Goal: Task Accomplishment & Management: Use online tool/utility

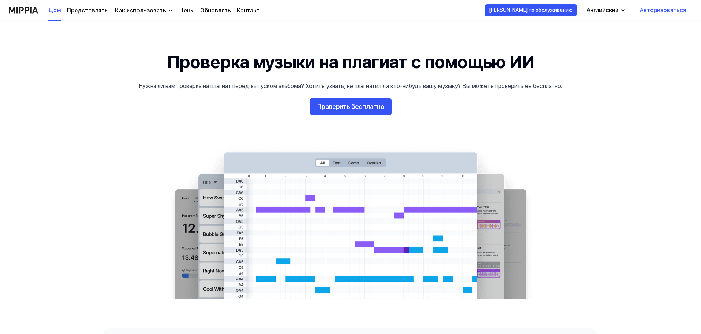
click at [609, 12] on font "Английский" at bounding box center [603, 10] width 32 height 7
click at [367, 108] on font "Проверить бесплатно" at bounding box center [350, 107] width 67 height 8
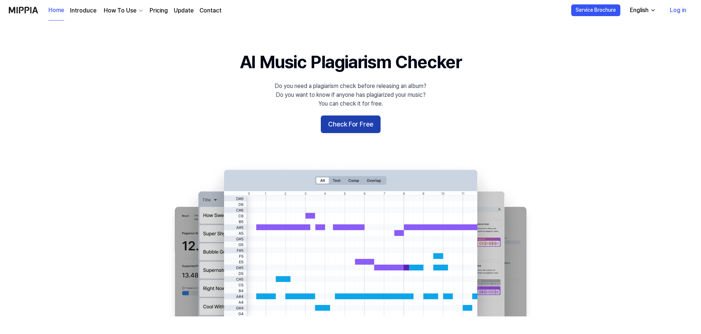
click at [356, 132] on button "Check For Free" at bounding box center [351, 125] width 60 height 18
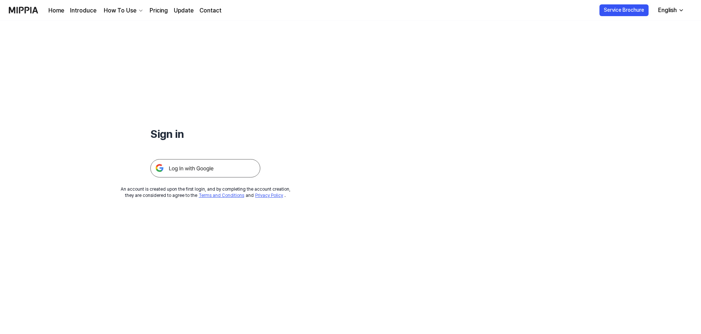
click at [243, 163] on img at bounding box center [205, 168] width 110 height 18
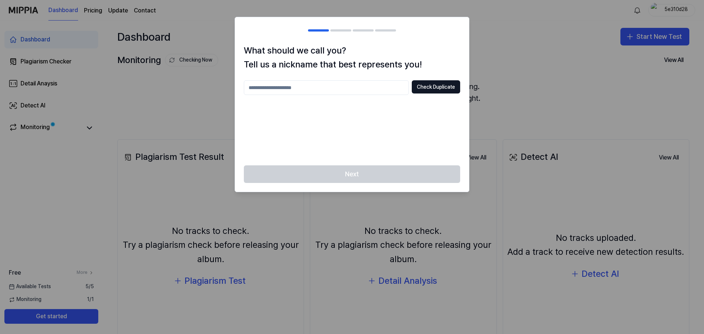
click at [33, 197] on div at bounding box center [352, 167] width 704 height 334
click at [345, 91] on input "text" at bounding box center [326, 87] width 165 height 15
type input "*"
type input "*********"
click at [396, 179] on div "Next" at bounding box center [352, 178] width 234 height 26
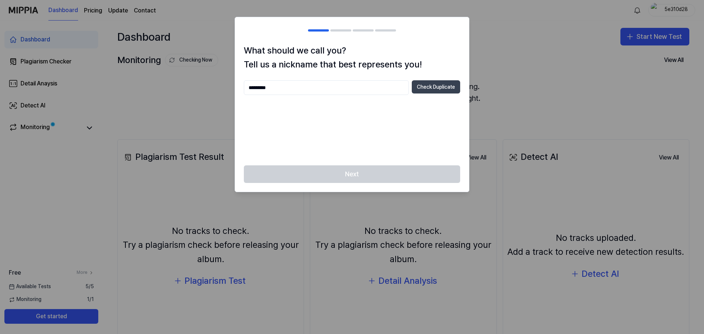
click at [428, 89] on button "Check Duplicate" at bounding box center [436, 86] width 48 height 13
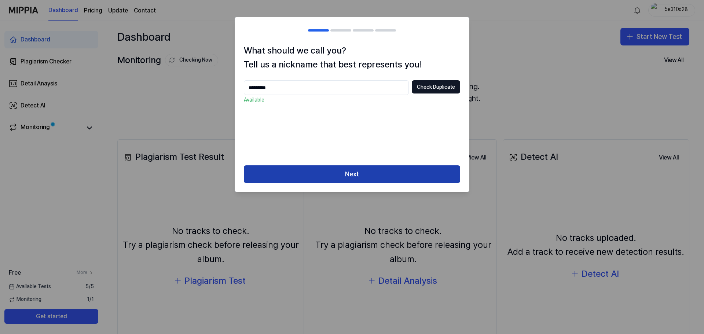
click at [377, 174] on button "Next" at bounding box center [352, 174] width 216 height 18
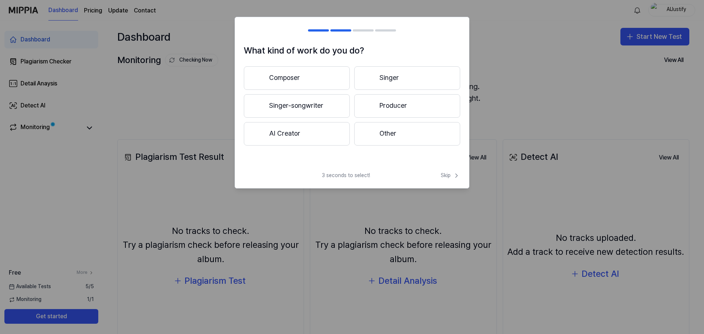
click at [386, 133] on button "Other" at bounding box center [407, 133] width 106 height 23
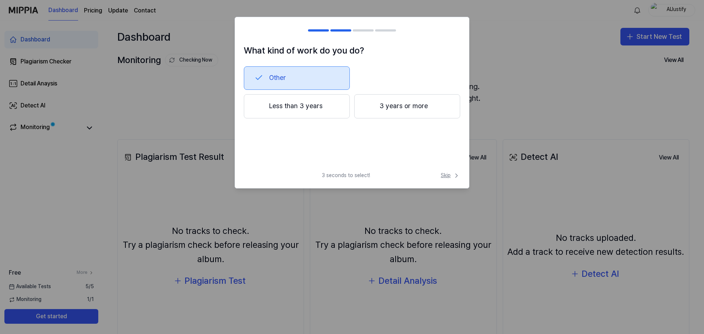
click at [440, 174] on button "Skip" at bounding box center [449, 175] width 21 height 7
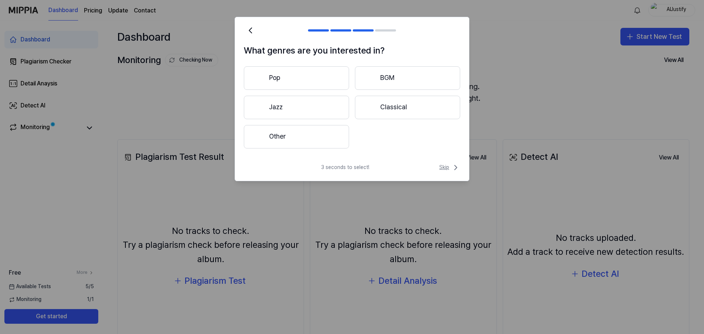
click at [449, 166] on span "Skip" at bounding box center [449, 167] width 21 height 9
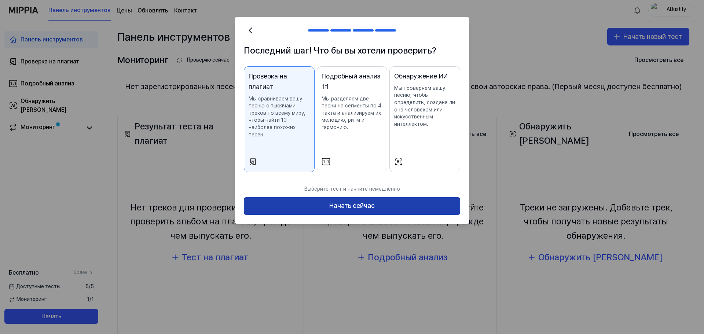
click at [330, 202] on font "Начать сейчас" at bounding box center [351, 206] width 45 height 8
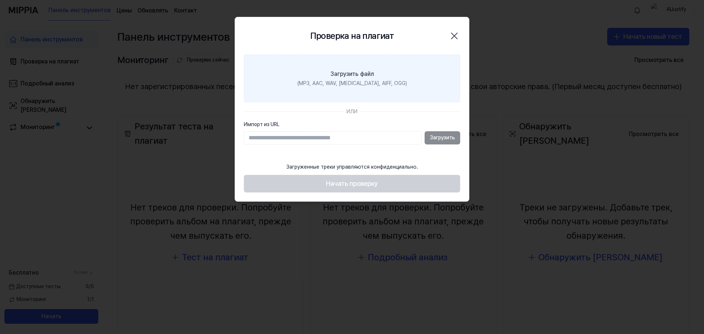
click at [350, 81] on font "(MP3, AAC, WAV, [MEDICAL_DATA], AIFF, OGG)" at bounding box center [352, 83] width 110 height 6
click at [0, 0] on input "Загрузить файл (MP3, AAC, WAV, FLAC, AIFF, OGG)" at bounding box center [0, 0] width 0 height 0
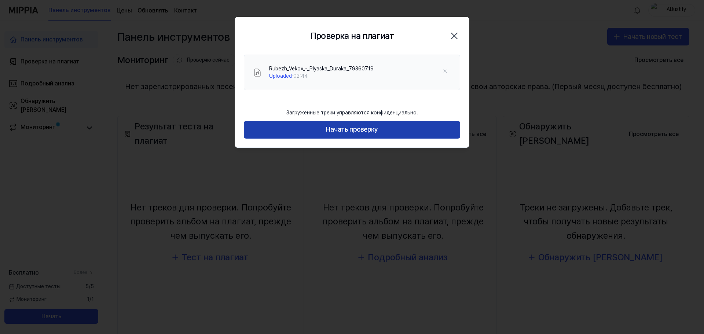
click at [327, 129] on font "Начать проверку" at bounding box center [352, 129] width 52 height 8
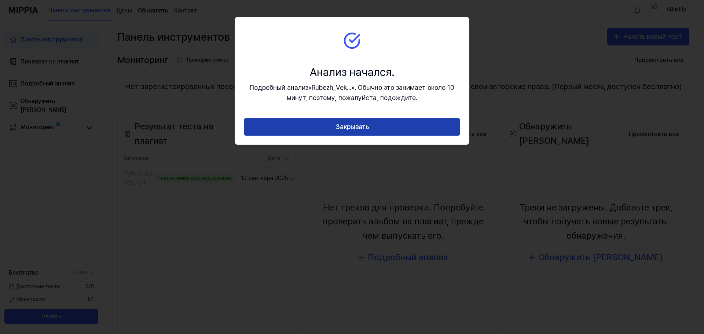
click at [407, 122] on button "Закрывать" at bounding box center [352, 127] width 216 height 18
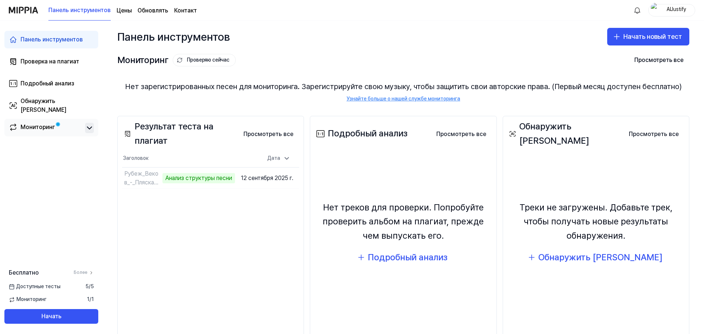
click at [88, 127] on icon at bounding box center [89, 128] width 9 height 9
click at [88, 131] on icon at bounding box center [89, 128] width 9 height 9
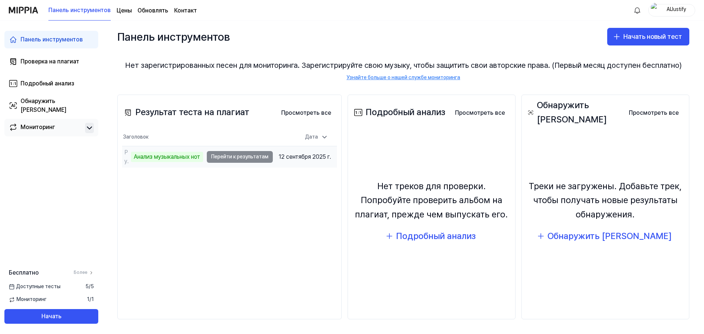
click at [246, 158] on td "Рубеж_Веков_-_Пляска_Дурака_79360719 Анализ музыкальных нот Перейти к результат…" at bounding box center [197, 156] width 151 height 21
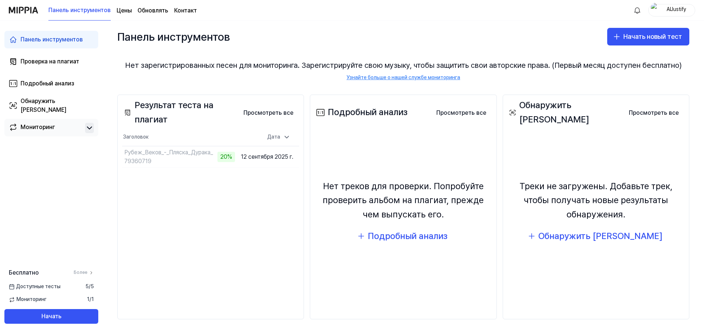
click at [52, 212] on div "Панель инструментов Проверка на плагиат Подробный анализ Обнаружить ИИ Монитори…" at bounding box center [51, 178] width 103 height 314
click at [183, 157] on font "Перейти к результатам" at bounding box center [201, 157] width 57 height 6
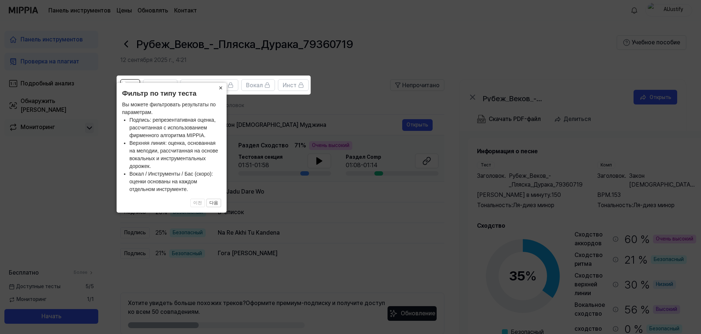
click at [219, 89] on font "×" at bounding box center [221, 87] width 4 height 7
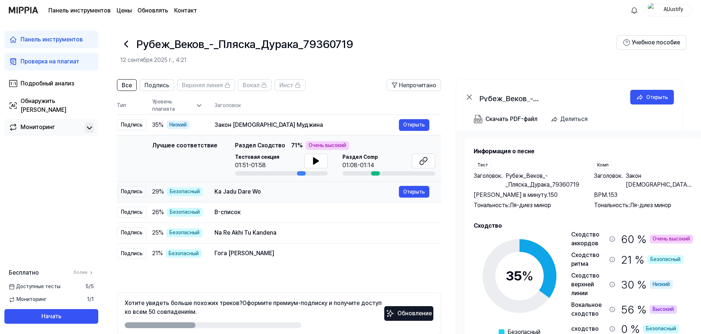
scroll to position [0, 15]
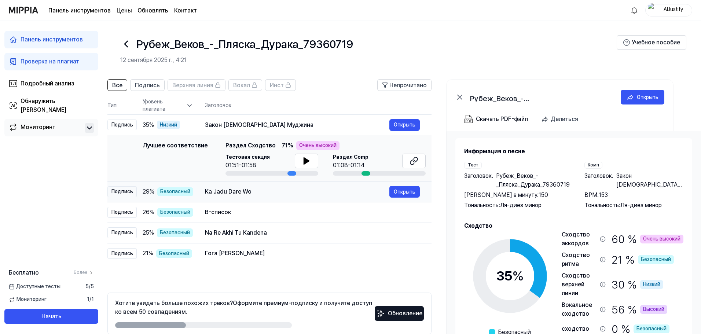
drag, startPoint x: 262, startPoint y: 192, endPoint x: 234, endPoint y: 190, distance: 27.9
click at [234, 190] on div "Ka Jadu Dare Wo" at bounding box center [297, 191] width 184 height 9
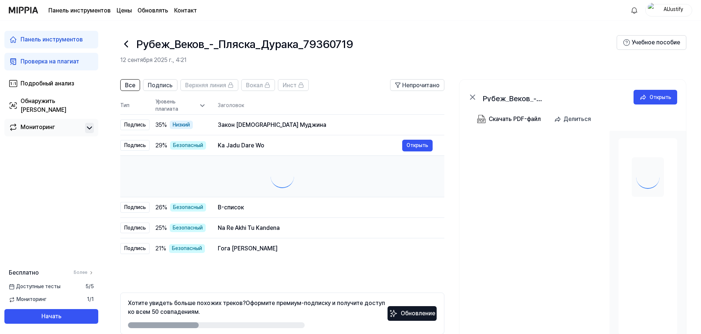
scroll to position [0, 0]
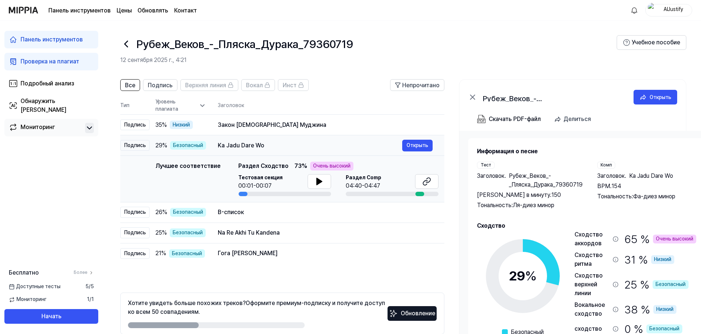
drag, startPoint x: 216, startPoint y: 146, endPoint x: 260, endPoint y: 145, distance: 44.4
click at [260, 145] on div "Ka Jadu Dare Wo" at bounding box center [310, 145] width 184 height 9
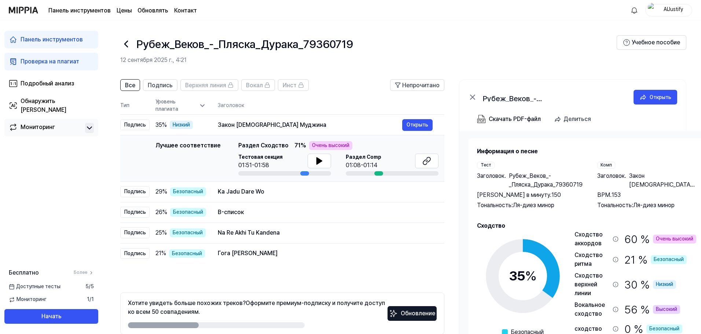
click at [258, 146] on font "Раздел Сходство" at bounding box center [263, 145] width 50 height 7
click at [218, 128] on font "Закон буддизма Муджина" at bounding box center [272, 124] width 109 height 7
click at [315, 99] on th "Заголовок" at bounding box center [331, 106] width 227 height 18
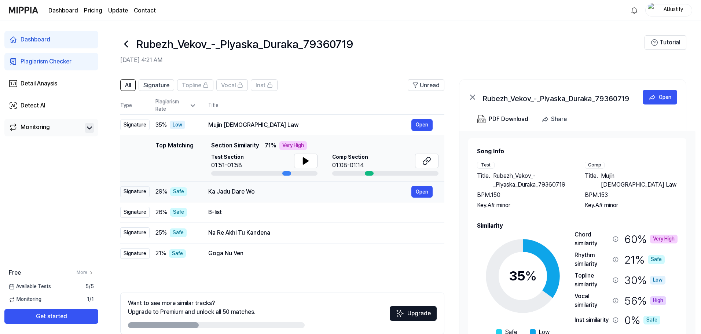
click at [224, 192] on div "Ka Jadu Dare Wo" at bounding box center [309, 191] width 203 height 9
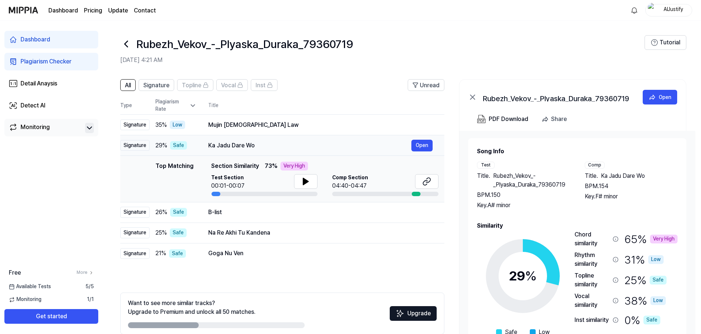
drag, startPoint x: 209, startPoint y: 146, endPoint x: 250, endPoint y: 144, distance: 41.1
click at [250, 144] on div "Ka Jadu Dare Wo" at bounding box center [309, 145] width 203 height 9
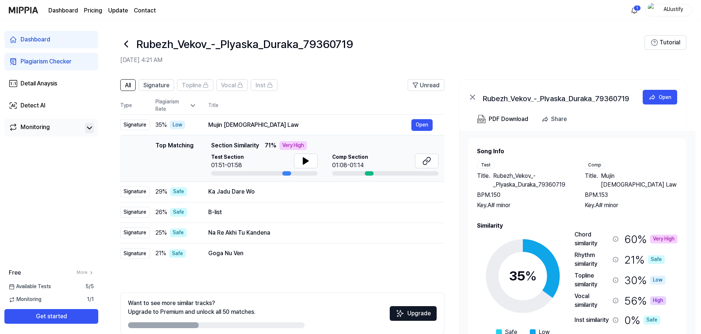
click at [227, 149] on span "Section Similarity" at bounding box center [235, 145] width 48 height 9
click at [217, 147] on span "Section Similarity" at bounding box center [235, 145] width 48 height 9
click at [206, 122] on td "Mujin Buddhist Law Open" at bounding box center [321, 125] width 248 height 21
click at [229, 123] on div "Mujin Buddhist Law" at bounding box center [309, 125] width 203 height 9
click at [226, 149] on span "Section Similarity" at bounding box center [235, 145] width 48 height 9
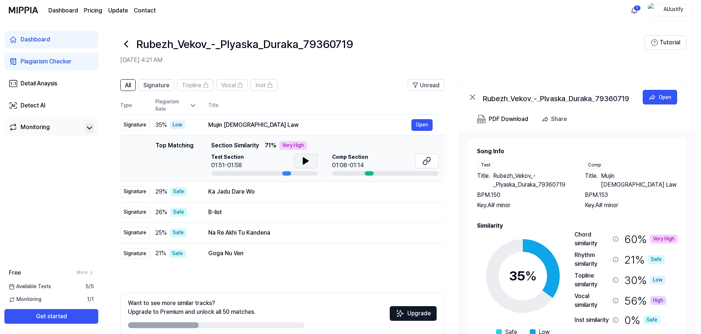
click at [303, 164] on icon at bounding box center [305, 161] width 5 height 7
drag, startPoint x: 286, startPoint y: 173, endPoint x: 213, endPoint y: 173, distance: 73.3
click at [213, 173] on div at bounding box center [264, 173] width 106 height 4
click at [215, 173] on div at bounding box center [264, 173] width 106 height 4
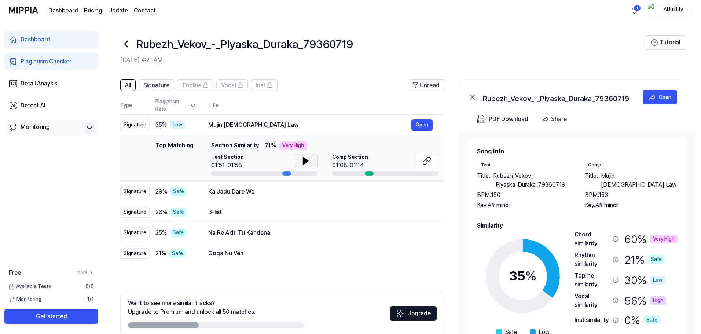
click at [611, 27] on header "Rubezh_Vekov_-_Plyaska_Duraka_79360719 Sep 12, 2025, 4:21 AM Tutorial" at bounding box center [402, 46] width 599 height 51
click at [261, 123] on div "Mujin Buddhist Law" at bounding box center [309, 125] width 203 height 9
click at [245, 104] on th "Title" at bounding box center [326, 106] width 236 height 18
click at [195, 106] on icon at bounding box center [192, 105] width 7 height 7
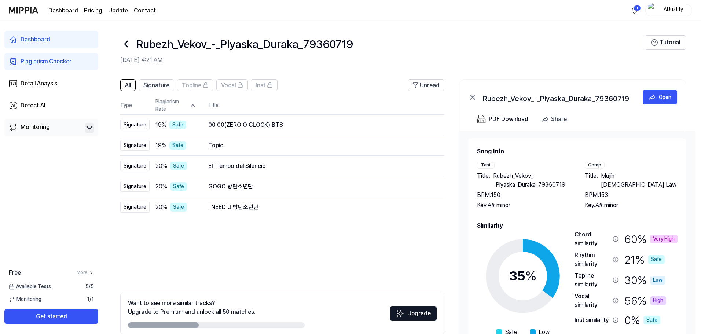
click at [195, 106] on icon at bounding box center [192, 105] width 7 height 7
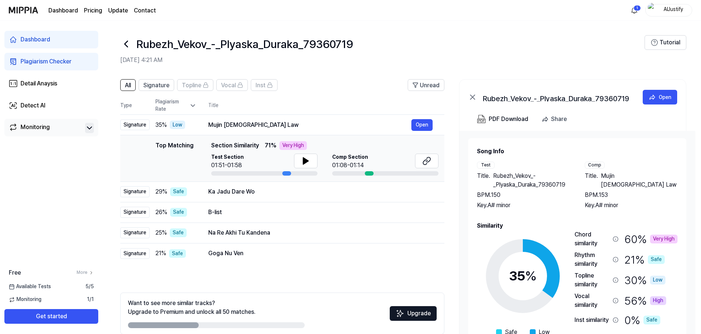
drag, startPoint x: 208, startPoint y: 191, endPoint x: 331, endPoint y: 316, distance: 175.6
click at [331, 316] on div "All Signature Topline Vocal Inst Unread All Signature Topline Vocal Inst Type P…" at bounding box center [282, 217] width 324 height 276
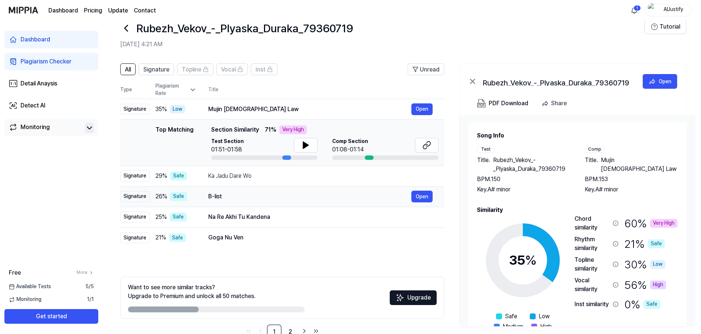
scroll to position [36, 0]
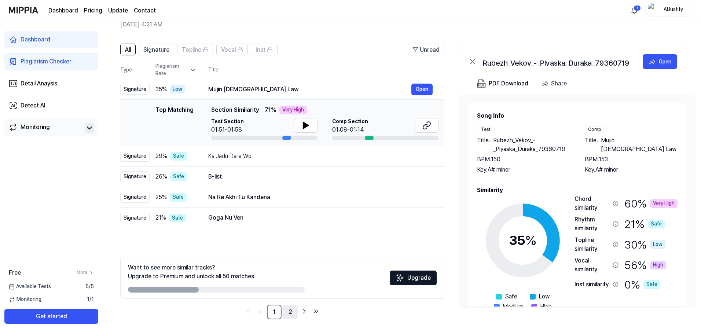
click at [287, 310] on link "2" at bounding box center [290, 312] width 15 height 15
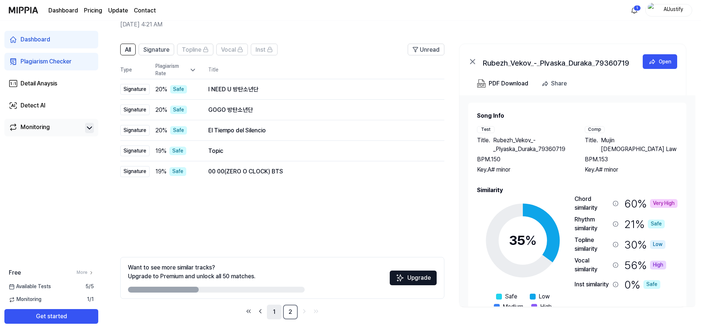
click at [279, 310] on link "1" at bounding box center [274, 312] width 15 height 15
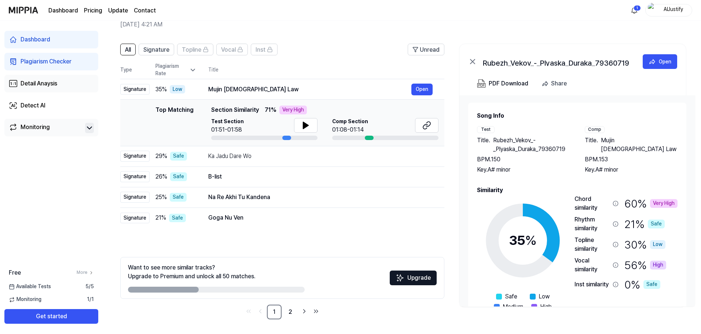
click at [57, 83] on div "Detail Anaysis" at bounding box center [39, 83] width 37 height 9
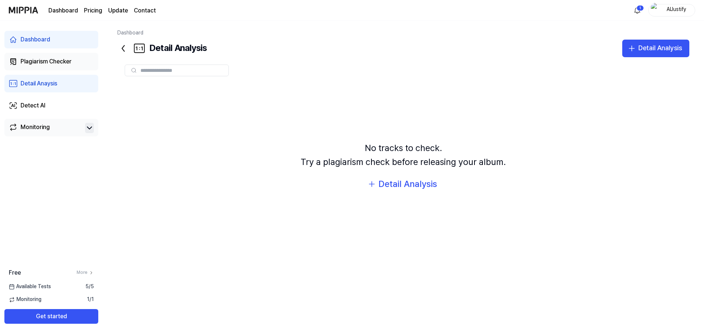
click at [55, 62] on div "Plagiarism Checker" at bounding box center [46, 61] width 51 height 9
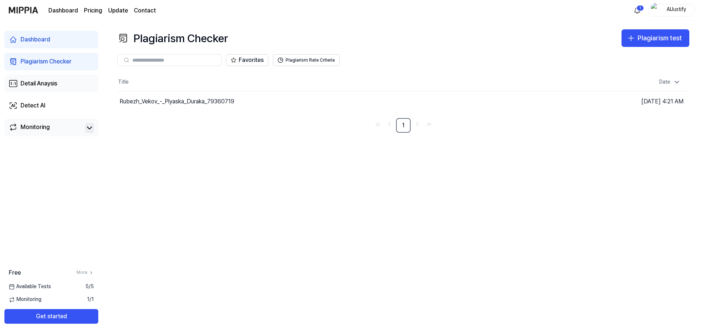
click at [55, 82] on div "Detail Anaysis" at bounding box center [39, 83] width 37 height 9
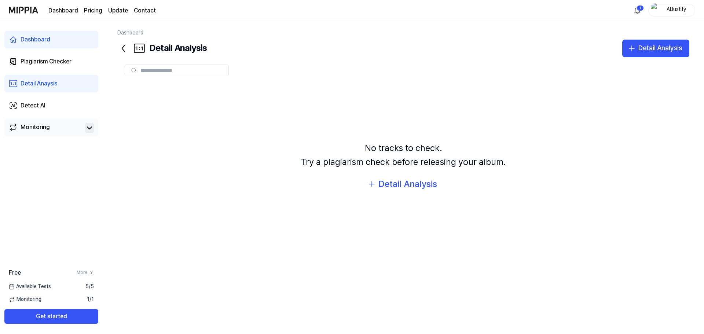
click at [57, 41] on link "Dashboard" at bounding box center [51, 40] width 94 height 18
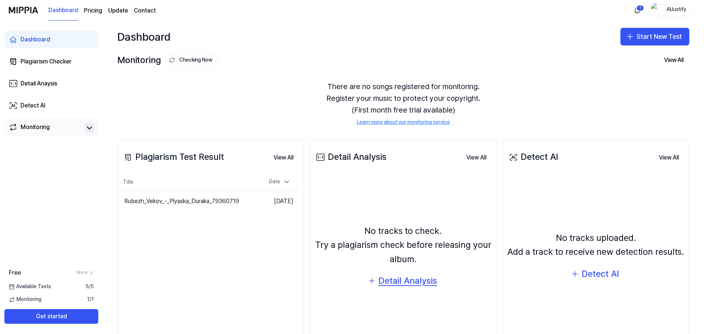
click at [422, 284] on div "Detail Analysis" at bounding box center [407, 281] width 59 height 14
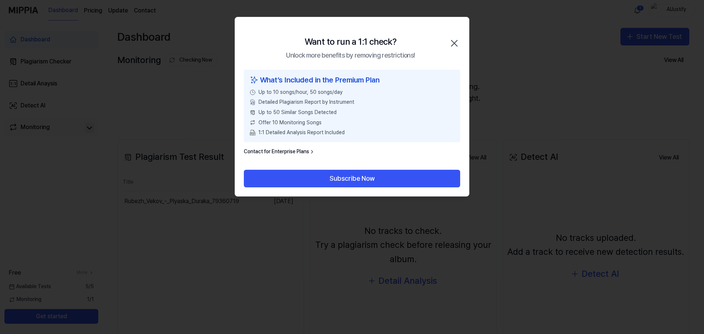
click at [457, 40] on icon "button" at bounding box center [455, 43] width 12 height 12
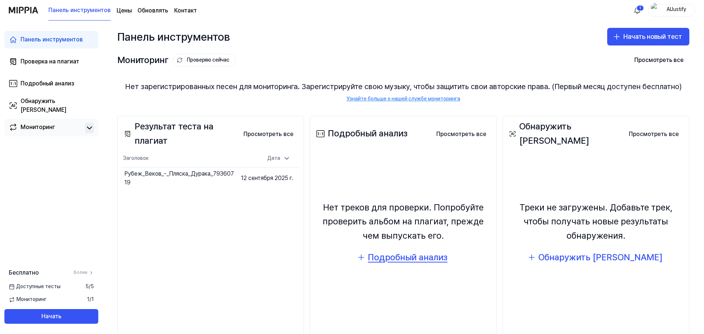
click at [409, 254] on font "Подробный анализ" at bounding box center [408, 257] width 80 height 11
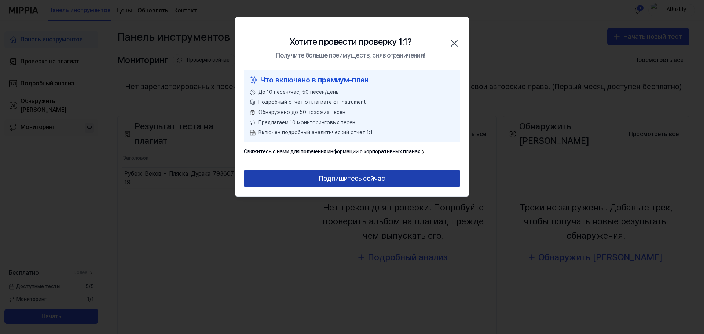
click at [357, 178] on font "Подпишитесь сейчас" at bounding box center [352, 179] width 66 height 8
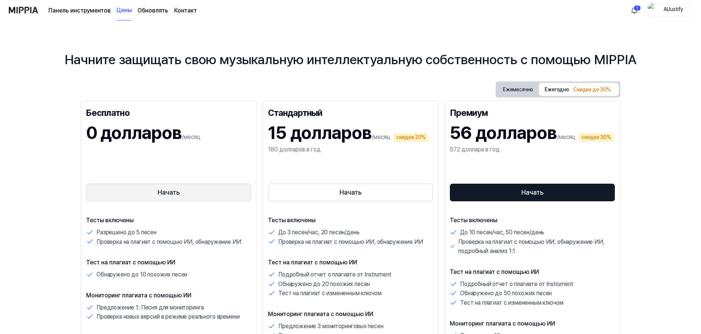
click at [197, 187] on button "Начать" at bounding box center [168, 193] width 165 height 18
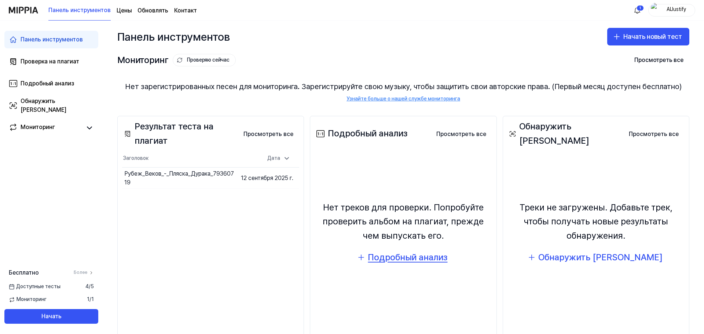
click at [391, 254] on font "Подробный анализ" at bounding box center [408, 257] width 80 height 11
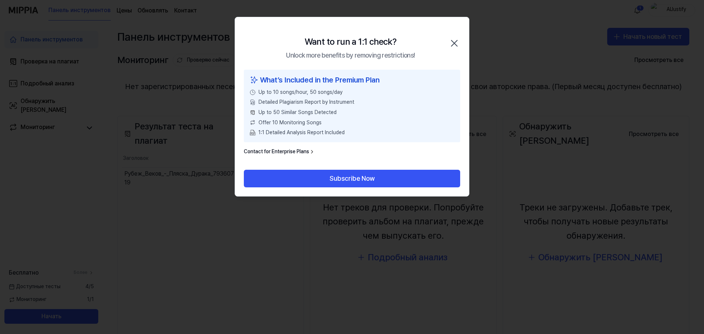
click at [459, 37] on div "Want to run a 1:1 check? Unlock more benefits by removing restrictions! Close" at bounding box center [352, 43] width 234 height 52
drag, startPoint x: 456, startPoint y: 36, endPoint x: 456, endPoint y: 41, distance: 5.5
click at [457, 36] on div "Want to run a 1:1 check? Unlock more benefits by removing restrictions! Close" at bounding box center [352, 43] width 234 height 52
click at [456, 41] on icon "button" at bounding box center [454, 43] width 6 height 6
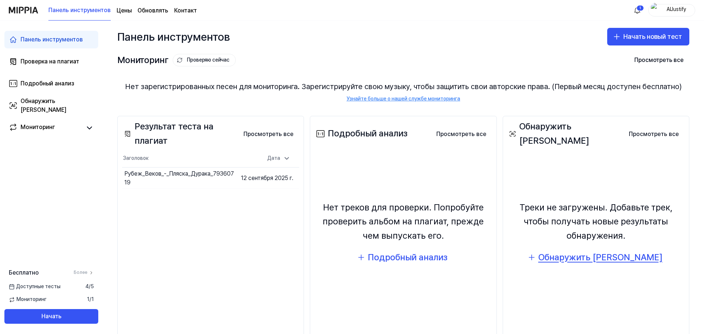
click at [589, 260] on font "Обнаружить [PERSON_NAME]" at bounding box center [600, 257] width 124 height 11
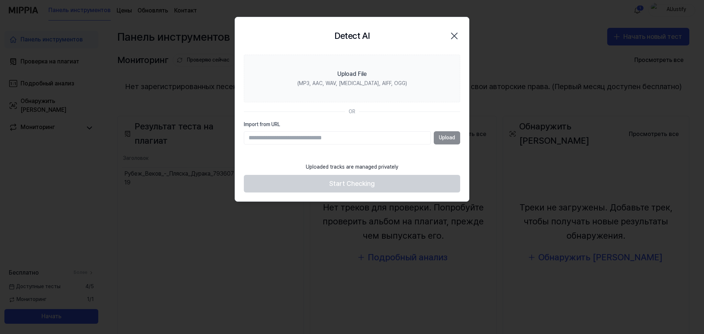
click at [456, 38] on icon "button" at bounding box center [454, 36] width 6 height 6
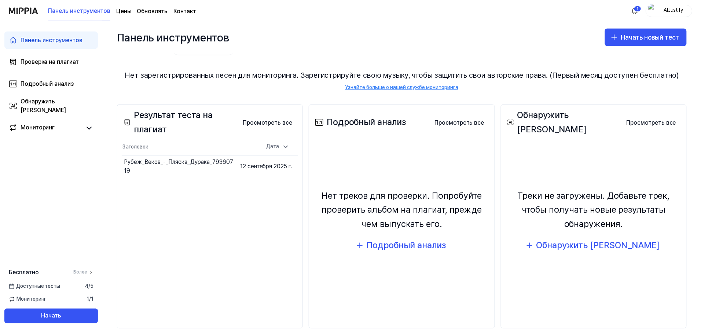
scroll to position [21, 0]
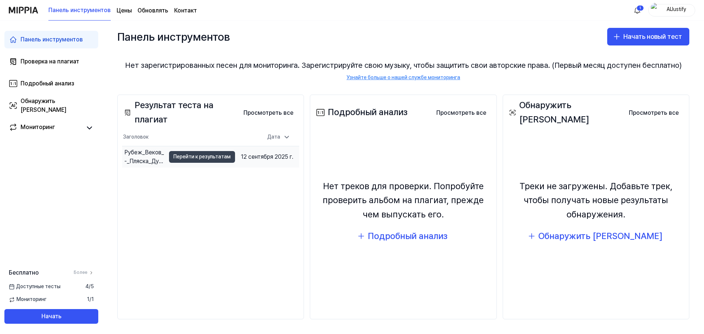
click at [207, 158] on font "Перейти к результатам" at bounding box center [201, 157] width 57 height 6
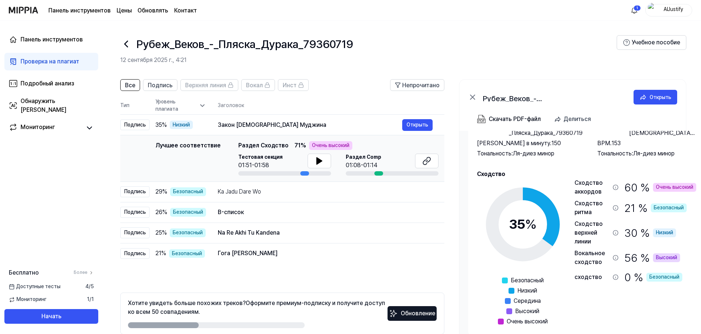
scroll to position [15, 0]
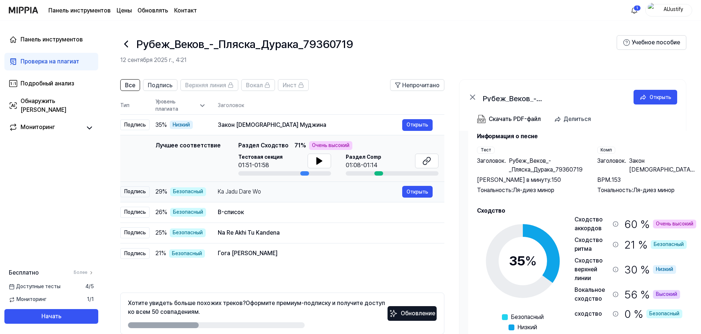
click at [218, 195] on font "Ka Jadu Dare Wo" at bounding box center [239, 191] width 43 height 7
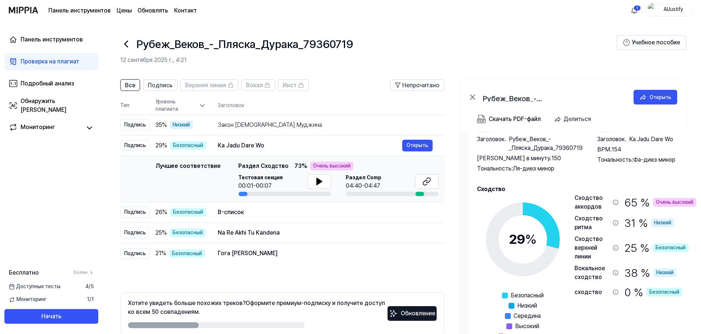
scroll to position [52, 0]
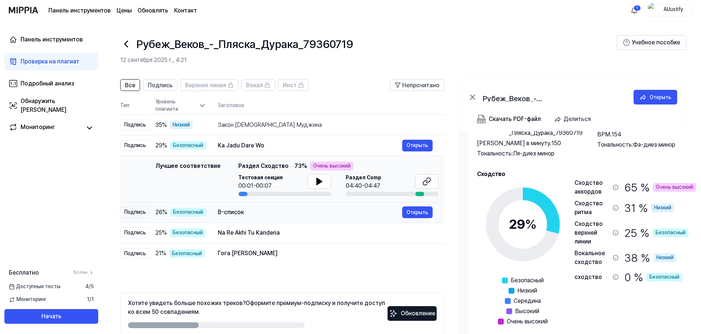
click at [247, 216] on div "B-список" at bounding box center [310, 212] width 184 height 9
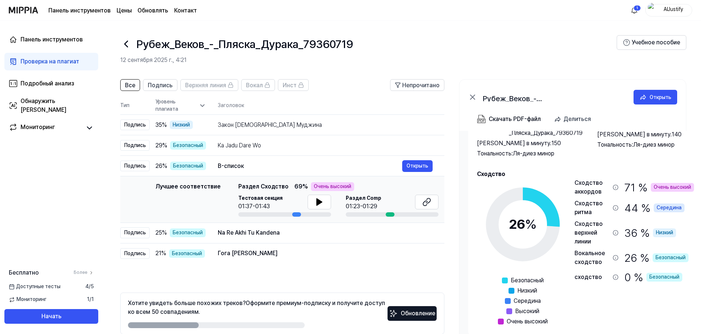
scroll to position [31, 0]
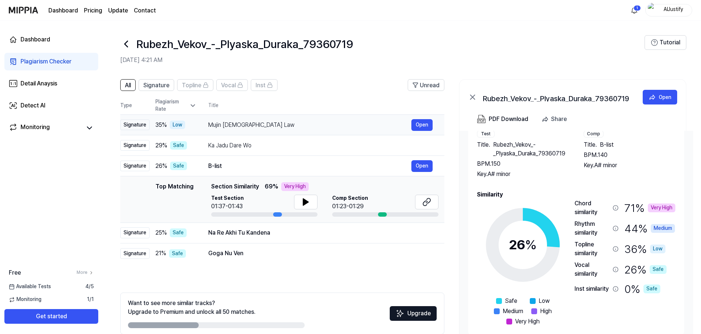
click at [270, 122] on div "Mujin Buddhist Law" at bounding box center [309, 125] width 203 height 9
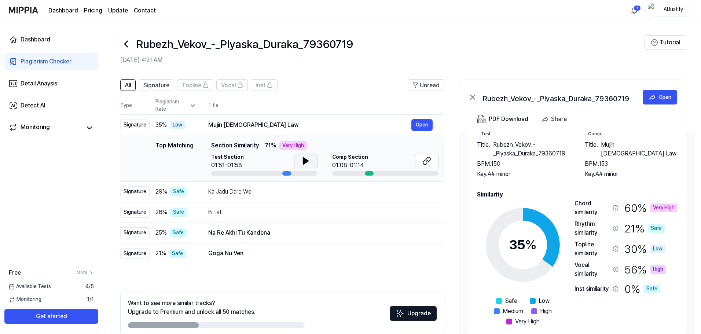
click at [304, 162] on icon at bounding box center [305, 161] width 5 height 7
drag, startPoint x: 288, startPoint y: 176, endPoint x: 248, endPoint y: 175, distance: 39.6
click at [248, 175] on td "Top Matching Top Matching Section Similarity 71 % Very High Test Section 01:53/…" at bounding box center [282, 158] width 324 height 47
click at [234, 124] on div "Mujin Buddhist Law" at bounding box center [309, 125] width 203 height 9
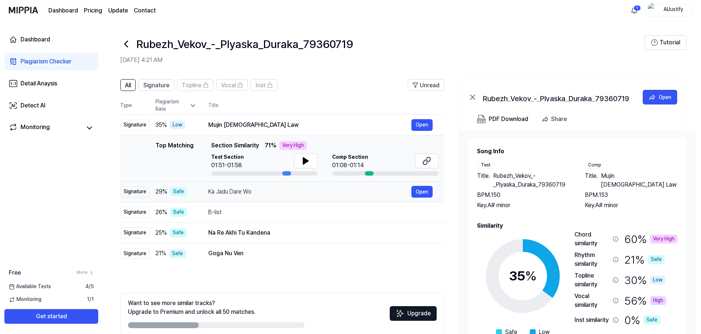
click at [226, 191] on div "Ka Jadu Dare Wo" at bounding box center [309, 191] width 203 height 9
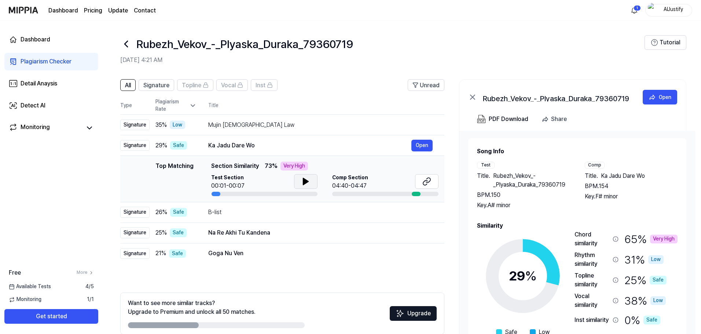
click at [310, 184] on button at bounding box center [305, 181] width 23 height 15
drag, startPoint x: 32, startPoint y: 188, endPoint x: 45, endPoint y: 188, distance: 12.8
click at [32, 188] on div "Dashboard Plagiarism Checker Detail Anaysis Detect AI Monitoring Free More Avai…" at bounding box center [51, 178] width 103 height 314
click at [306, 182] on icon at bounding box center [305, 181] width 5 height 7
click at [308, 179] on icon at bounding box center [305, 181] width 9 height 9
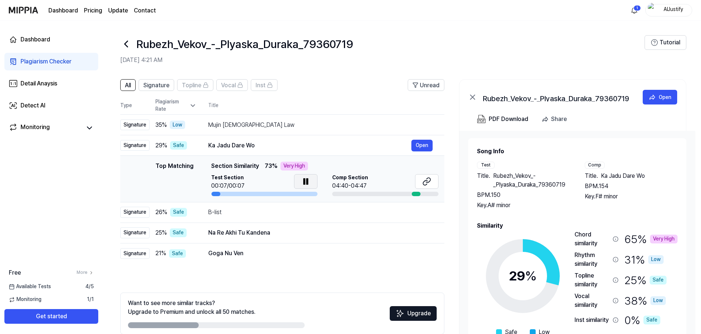
click at [308, 179] on icon at bounding box center [307, 182] width 1 height 6
drag, startPoint x: 638, startPoint y: 122, endPoint x: 623, endPoint y: 124, distance: 15.2
click at [638, 122] on div "PDF Download Share" at bounding box center [573, 121] width 227 height 19
click at [308, 184] on icon at bounding box center [305, 181] width 9 height 9
click at [303, 180] on icon at bounding box center [305, 181] width 5 height 7
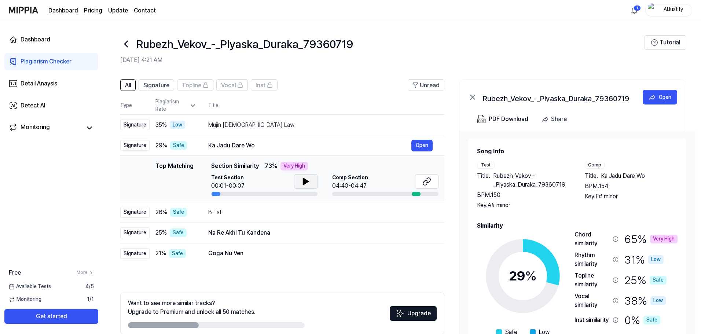
click at [303, 180] on icon at bounding box center [305, 181] width 5 height 7
click at [310, 183] on button at bounding box center [305, 181] width 23 height 15
click at [246, 124] on div "Mujin Buddhist Law" at bounding box center [309, 125] width 203 height 9
